Goal: Information Seeking & Learning: Learn about a topic

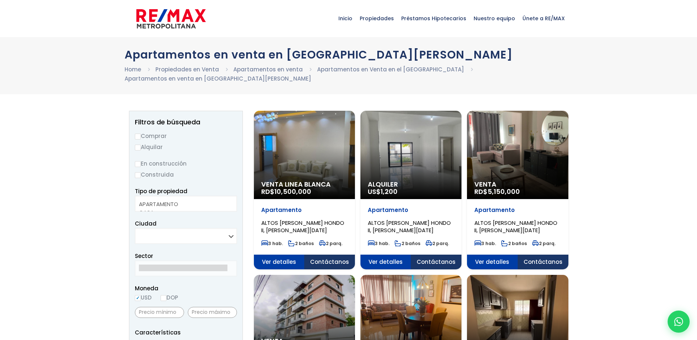
select select
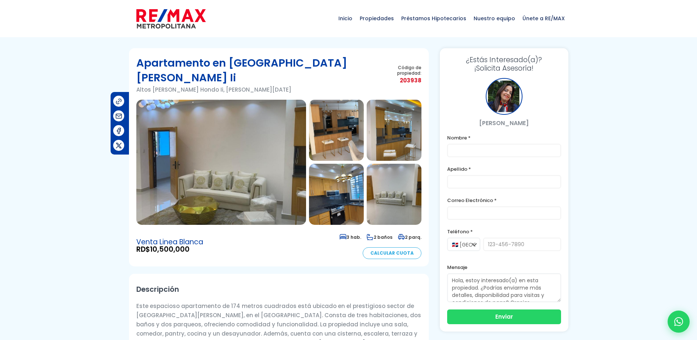
drag, startPoint x: 483, startPoint y: 122, endPoint x: 534, endPoint y: 121, distance: 51.1
click at [534, 121] on p "[PERSON_NAME]" at bounding box center [504, 122] width 114 height 9
drag, startPoint x: 534, startPoint y: 121, endPoint x: 476, endPoint y: 124, distance: 58.2
click at [476, 124] on p "[PERSON_NAME]" at bounding box center [504, 122] width 114 height 9
drag, startPoint x: 478, startPoint y: 122, endPoint x: 535, endPoint y: 122, distance: 57.3
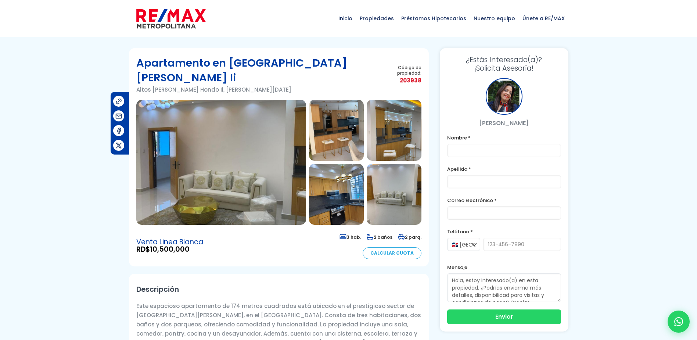
click at [535, 122] on p "[PERSON_NAME]" at bounding box center [504, 122] width 114 height 9
copy p "[PERSON_NAME]"
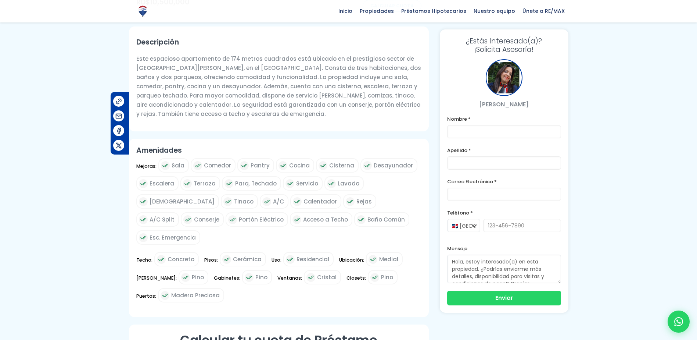
scroll to position [245, 0]
copy p "[PERSON_NAME]"
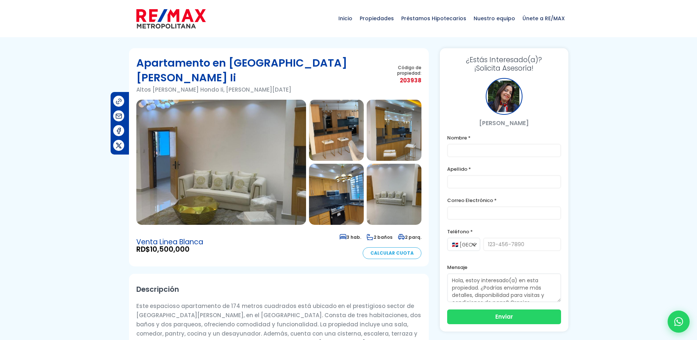
click at [231, 301] on p "Este espacioso apartamento de 174 metros cuadrados está ubicado en el prestigio…" at bounding box center [278, 333] width 285 height 64
copy p "174"
drag, startPoint x: 154, startPoint y: 233, endPoint x: 192, endPoint y: 235, distance: 38.3
click at [192, 245] on span "RD$ 10,500,000" at bounding box center [169, 248] width 67 height 7
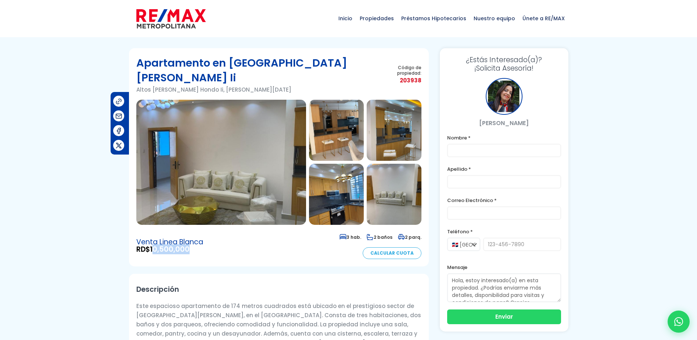
drag, startPoint x: 192, startPoint y: 235, endPoint x: 196, endPoint y: 234, distance: 4.2
click at [196, 245] on span "RD$ 10,500,000" at bounding box center [169, 248] width 67 height 7
drag, startPoint x: 192, startPoint y: 234, endPoint x: 172, endPoint y: 234, distance: 20.2
click at [172, 245] on span "RD$ 10,500,000" at bounding box center [169, 248] width 67 height 7
drag, startPoint x: 481, startPoint y: 124, endPoint x: 537, endPoint y: 124, distance: 56.2
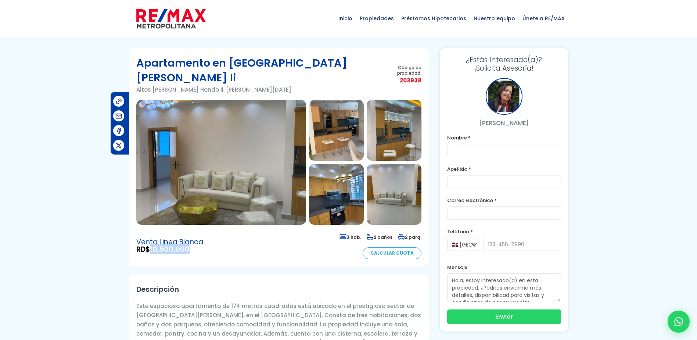
click at [537, 124] on p "[PERSON_NAME]" at bounding box center [504, 122] width 114 height 9
drag, startPoint x: 537, startPoint y: 124, endPoint x: 520, endPoint y: 123, distance: 16.6
